Goal: Task Accomplishment & Management: Manage account settings

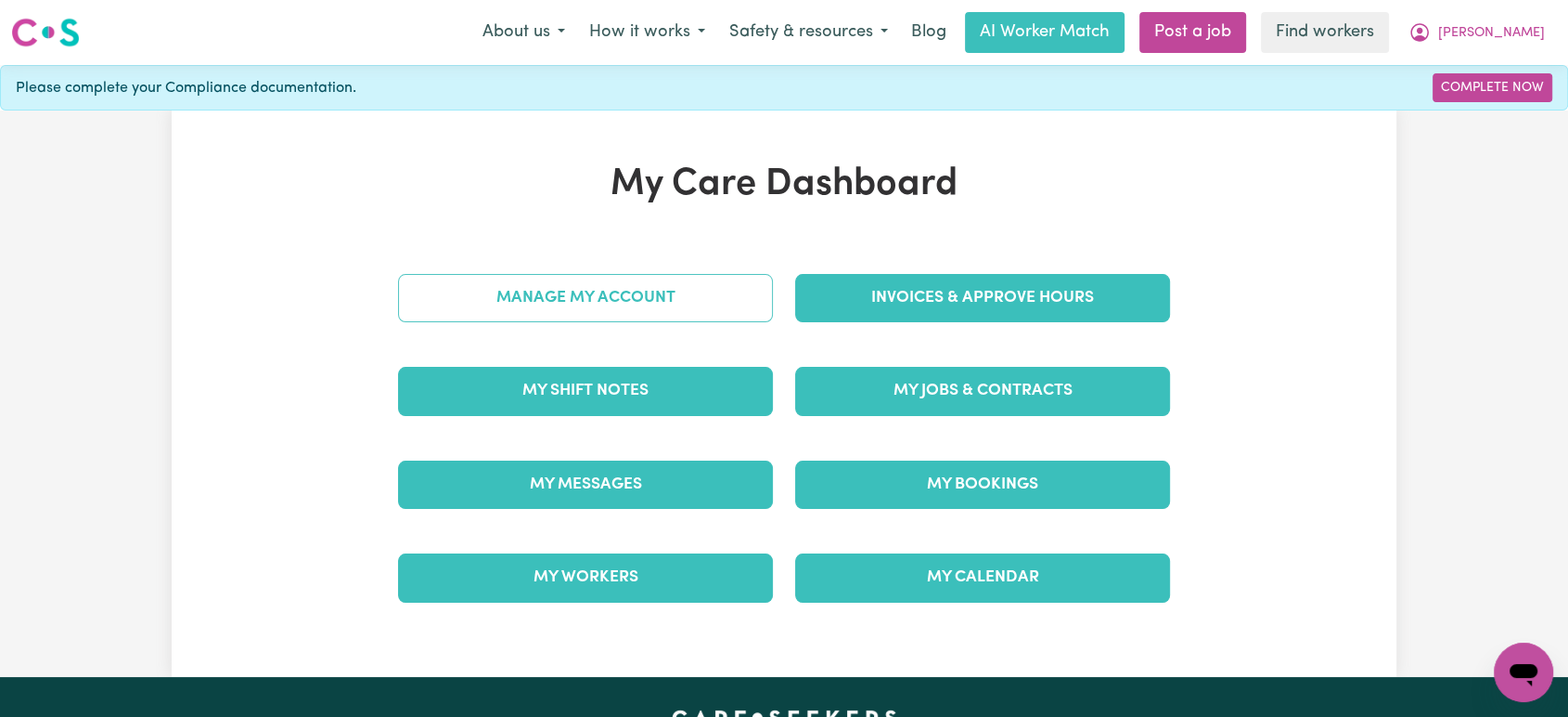
click at [720, 300] on link "Manage My Account" at bounding box center [585, 298] width 374 height 48
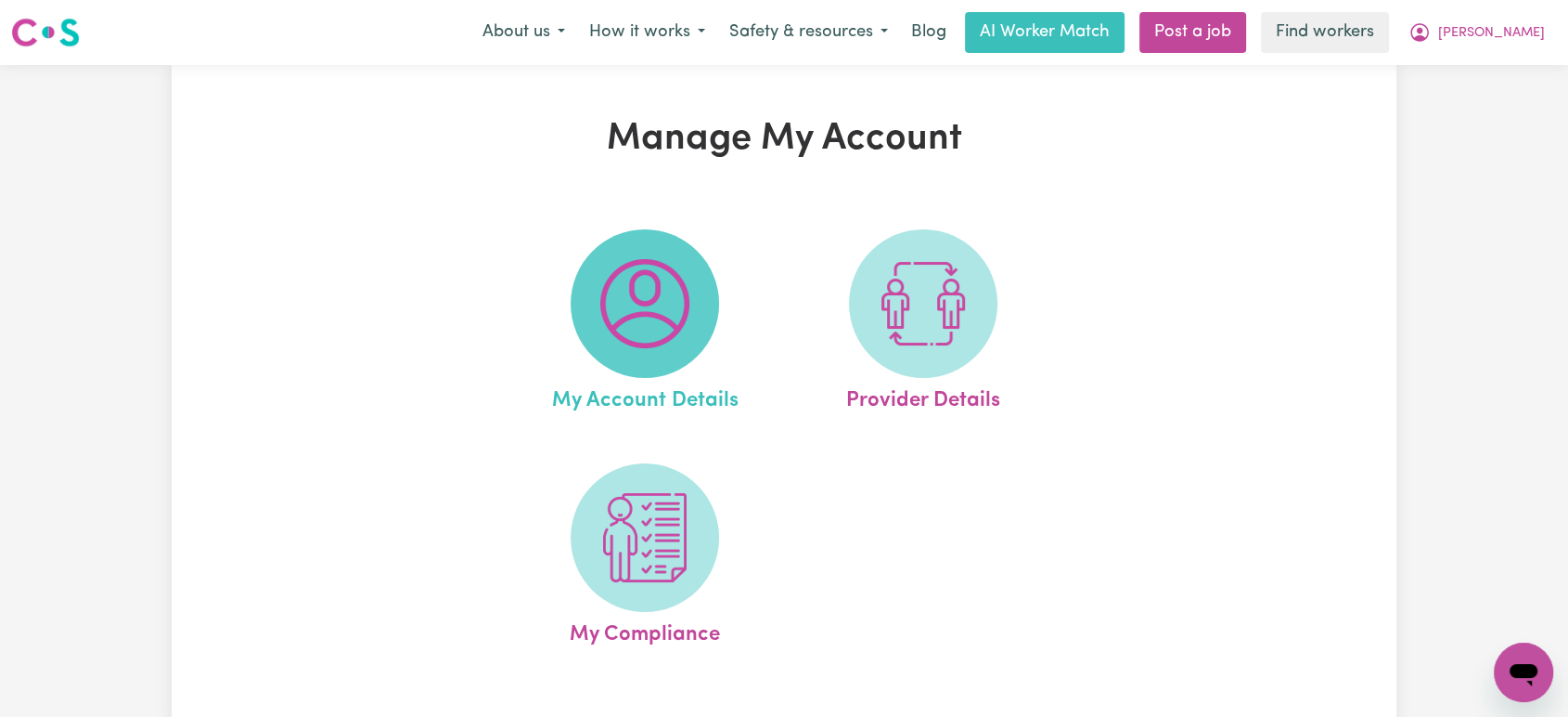
click at [647, 310] on img at bounding box center [645, 303] width 89 height 89
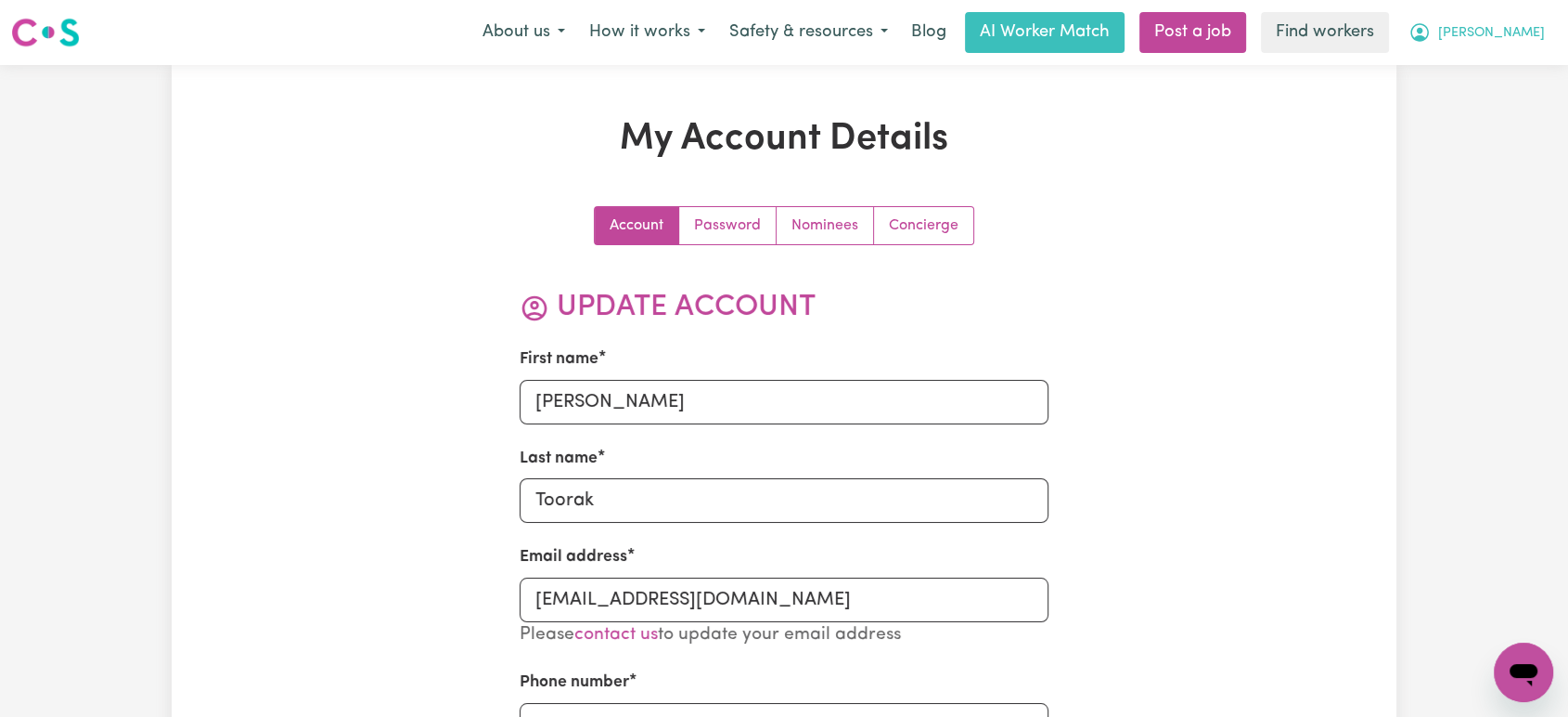
click at [1475, 50] on button "[PERSON_NAME]" at bounding box center [1476, 32] width 160 height 39
click at [1475, 71] on link "My Dashboard" at bounding box center [1483, 72] width 147 height 35
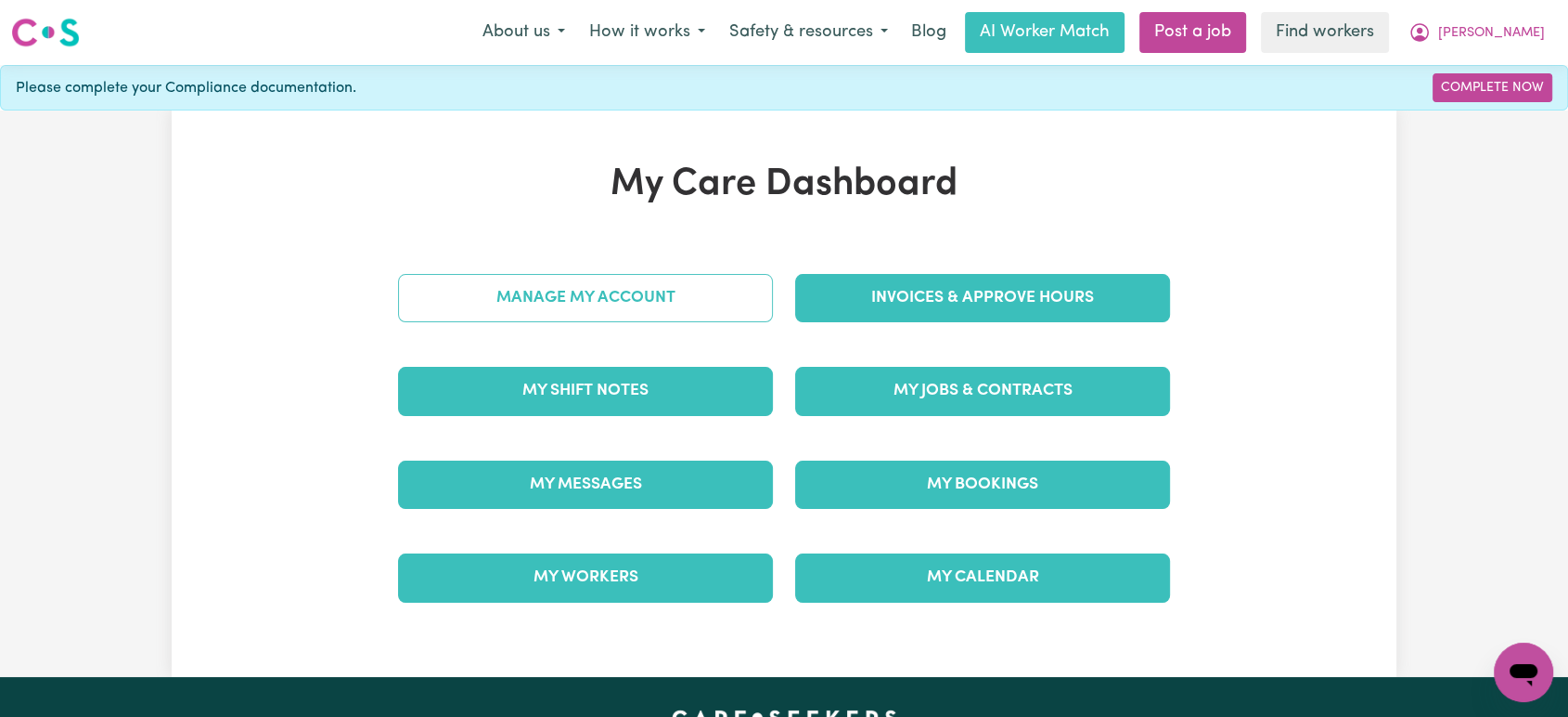
click at [679, 274] on link "Manage My Account" at bounding box center [585, 298] width 374 height 48
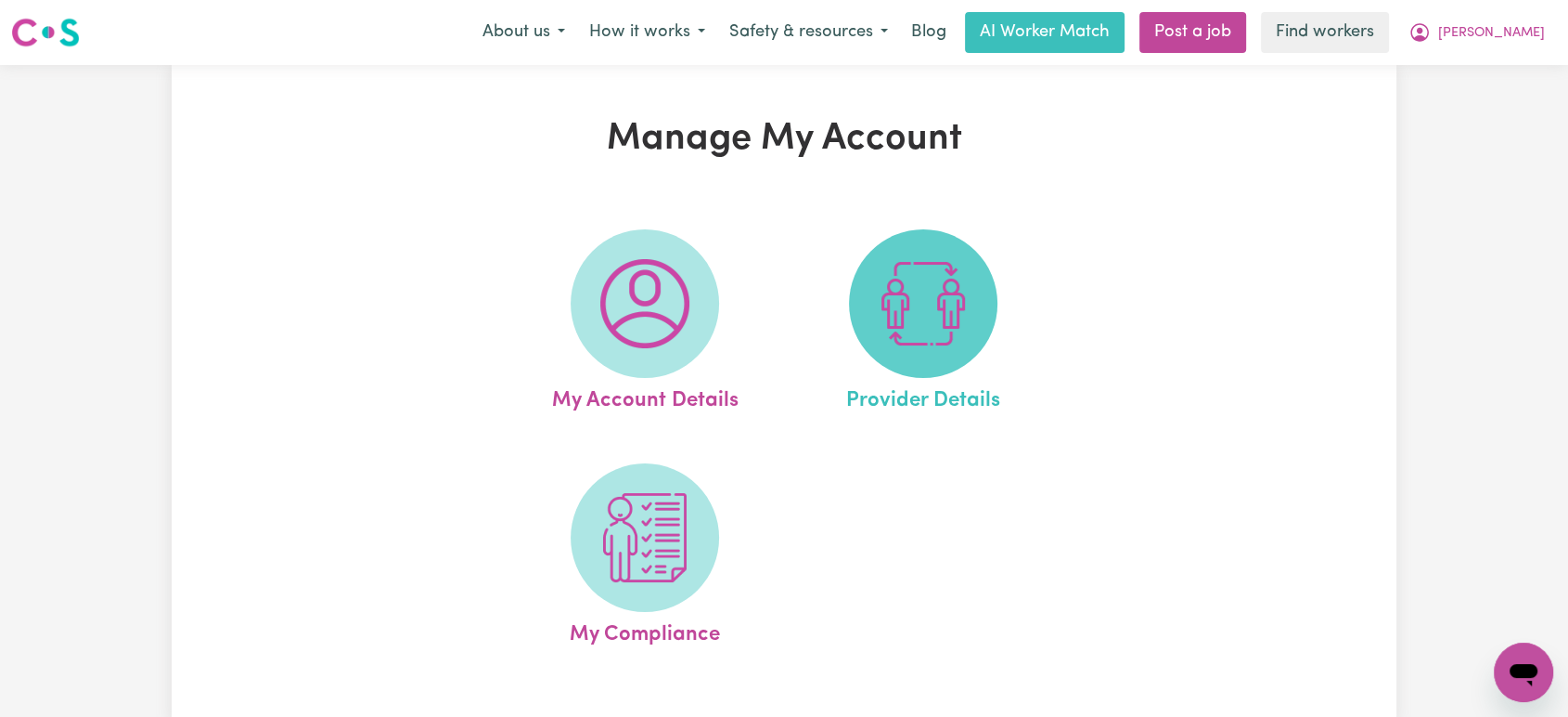
click at [908, 281] on img at bounding box center [923, 303] width 89 height 89
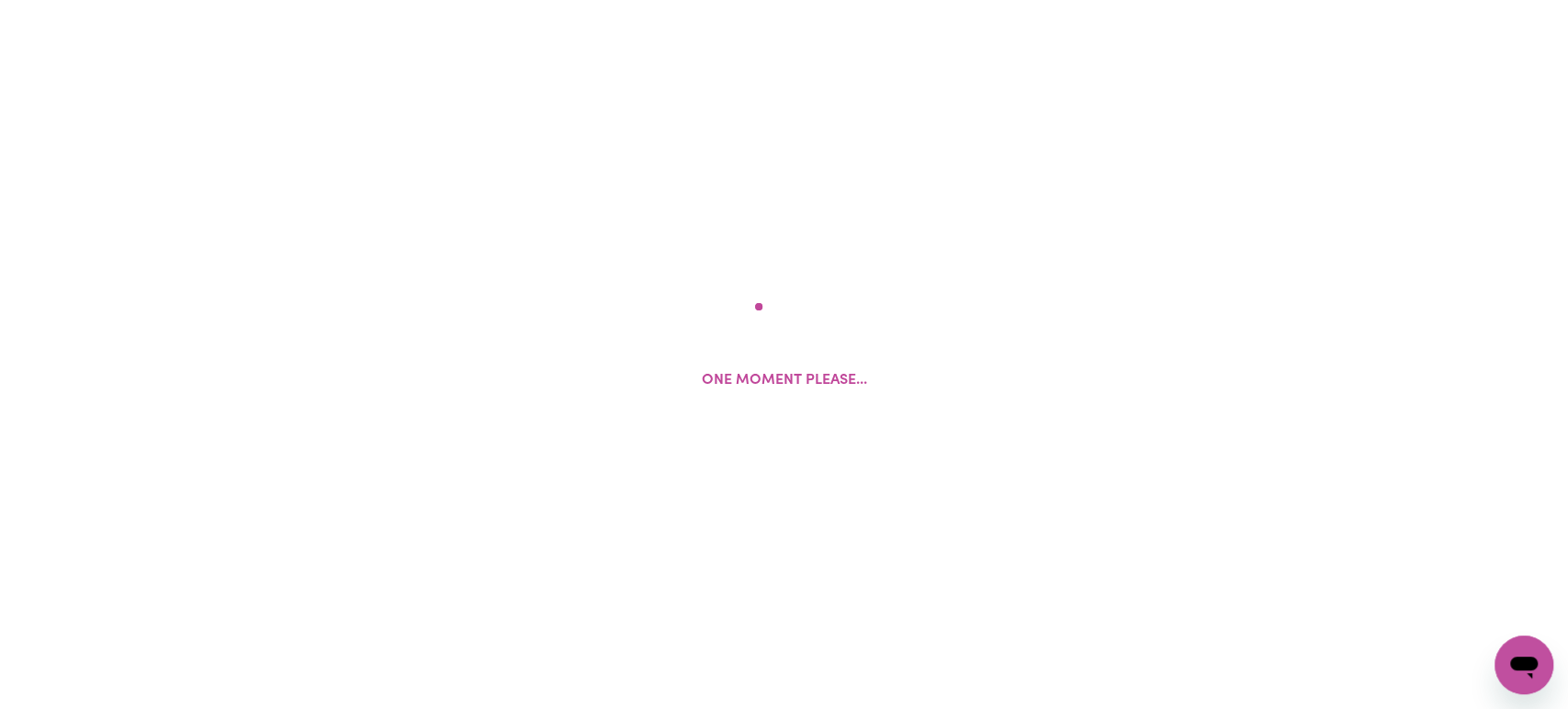
select select "NDIS_FUNDING_PLAN_MANAGED"
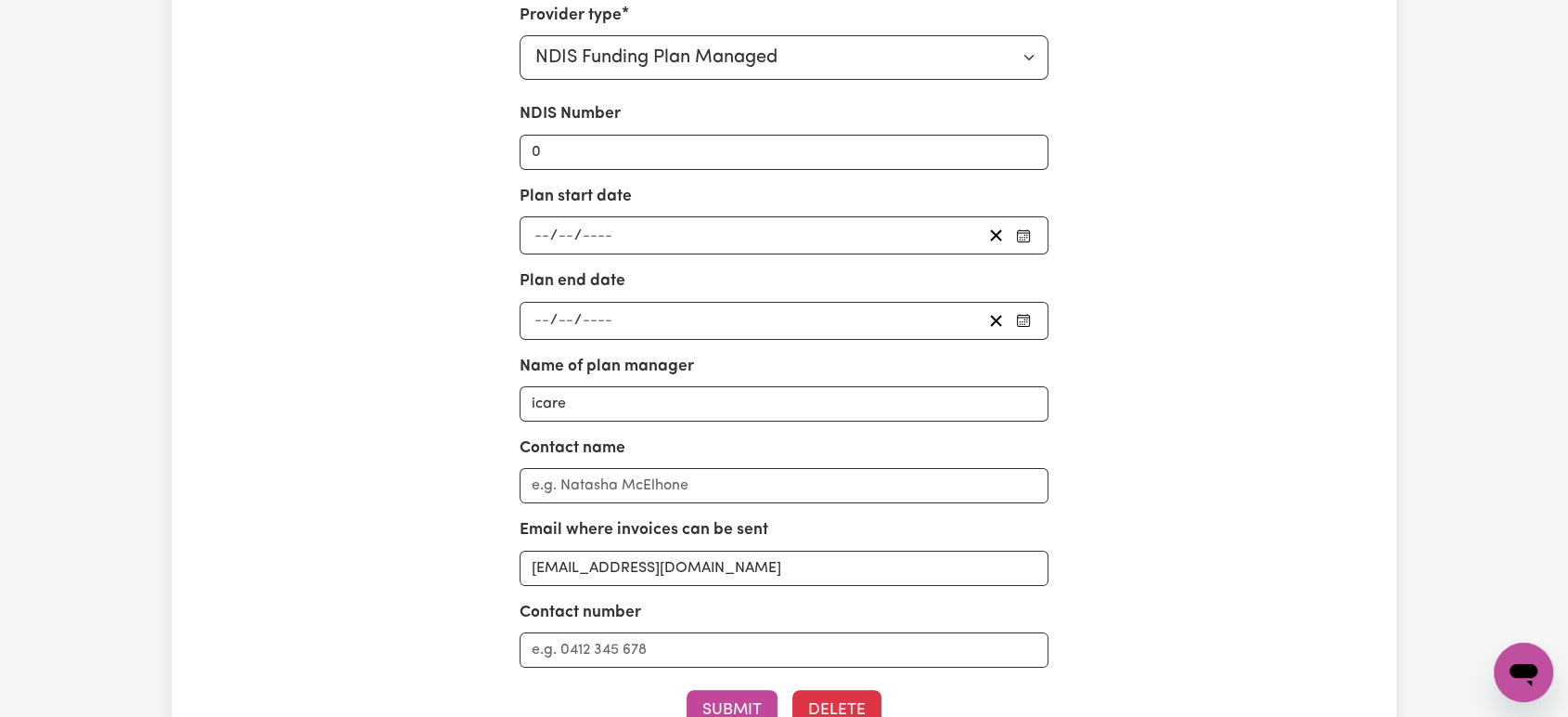
scroll to position [206, 0]
